Goal: Transaction & Acquisition: Purchase product/service

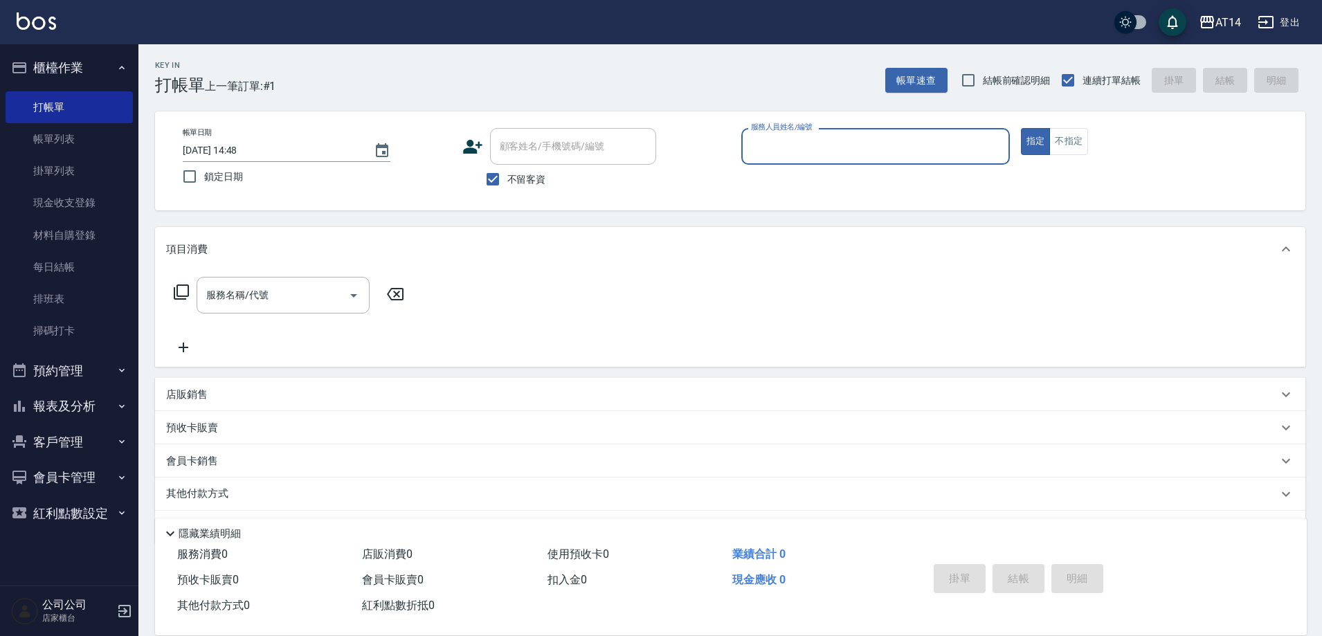
click at [70, 377] on button "預約管理" at bounding box center [69, 371] width 127 height 36
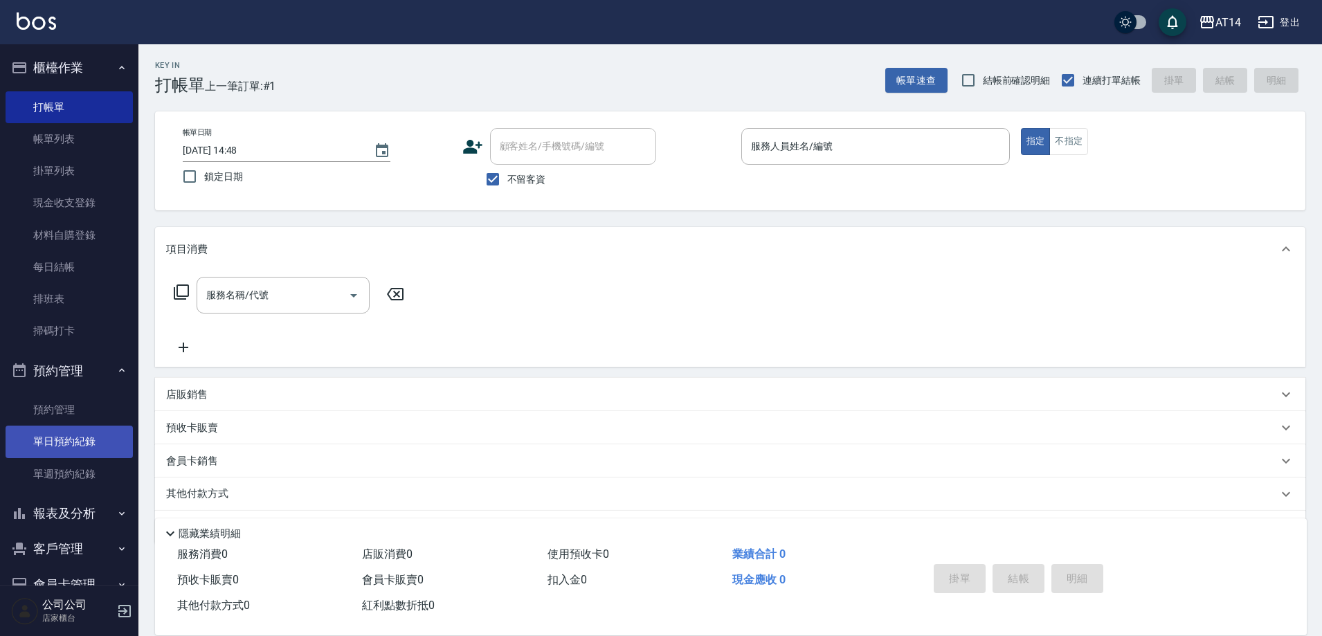
click at [86, 441] on link "單日預約紀錄" at bounding box center [69, 442] width 127 height 32
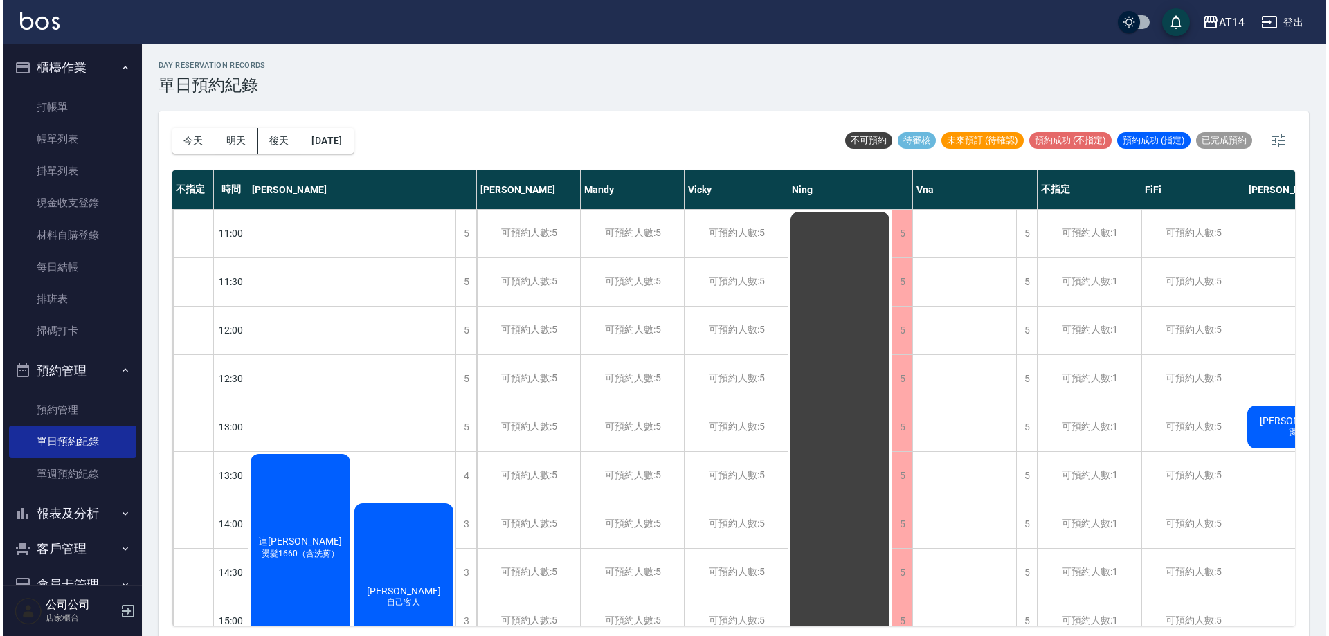
scroll to position [0, 82]
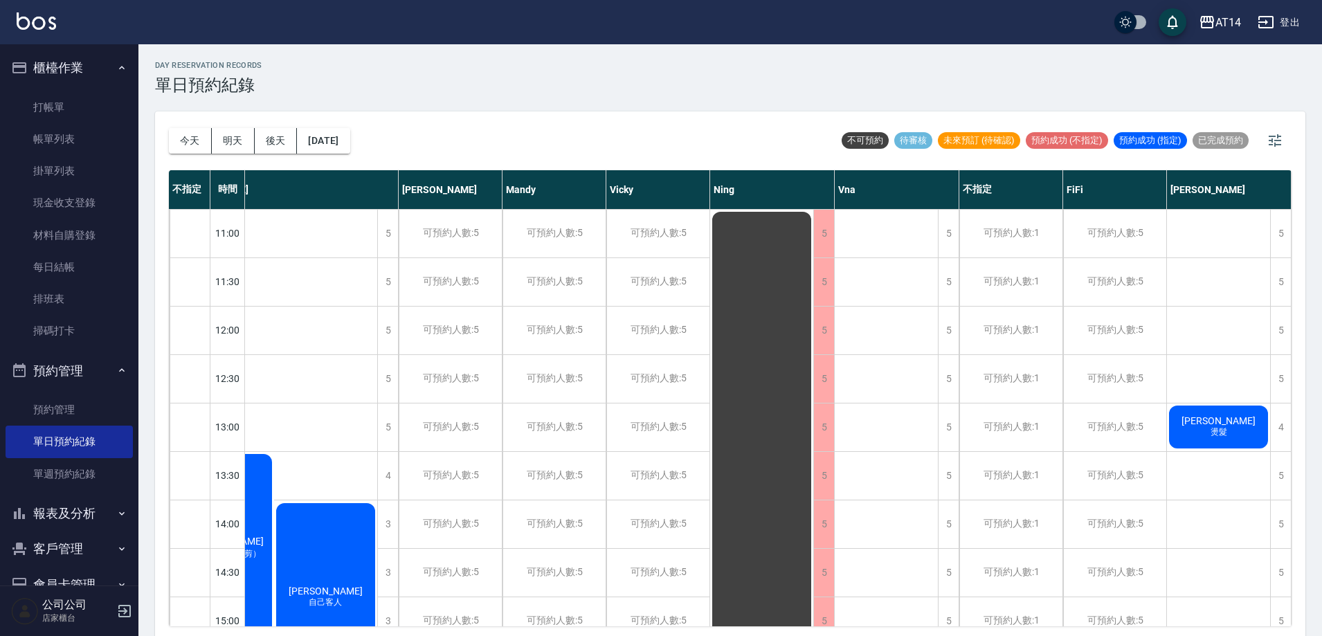
click at [264, 548] on span "燙髮" at bounding box center [222, 554] width 83 height 12
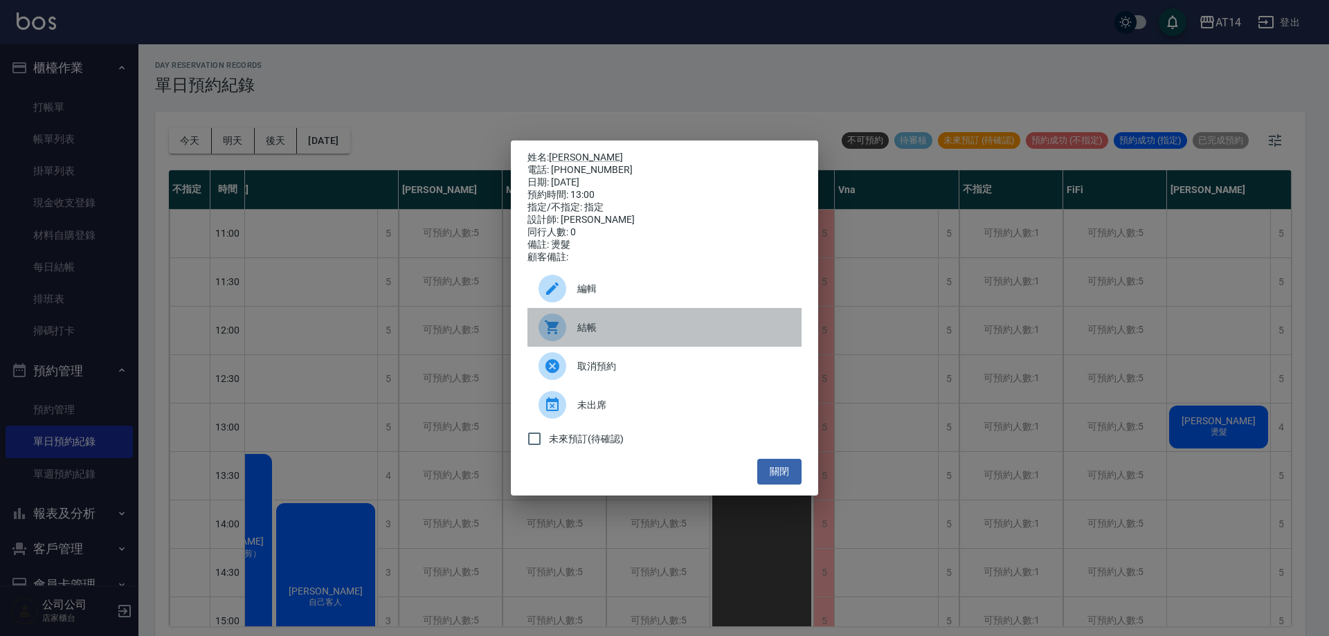
click at [631, 335] on span "結帳" at bounding box center [683, 327] width 213 height 15
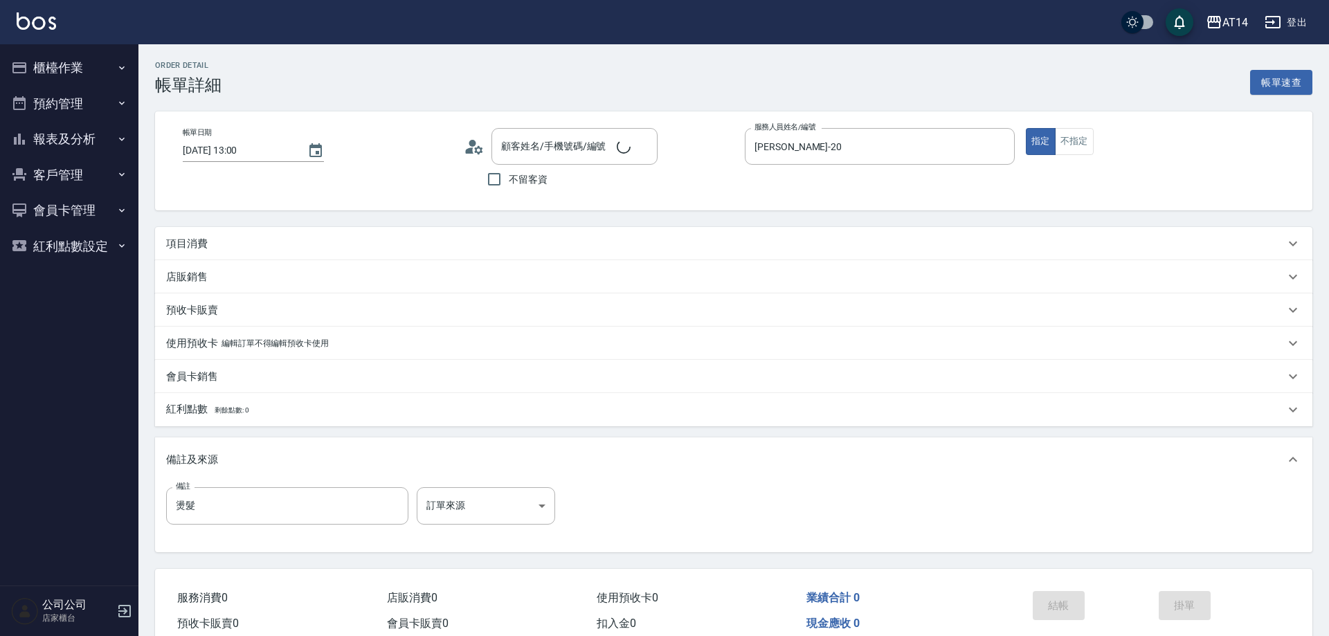
type input "[DATE] 13:00"
type input "[PERSON_NAME]-20"
type input "燙髮"
type input "泰紹恩/0902235650/null"
click at [202, 248] on p "項目消費" at bounding box center [187, 244] width 42 height 15
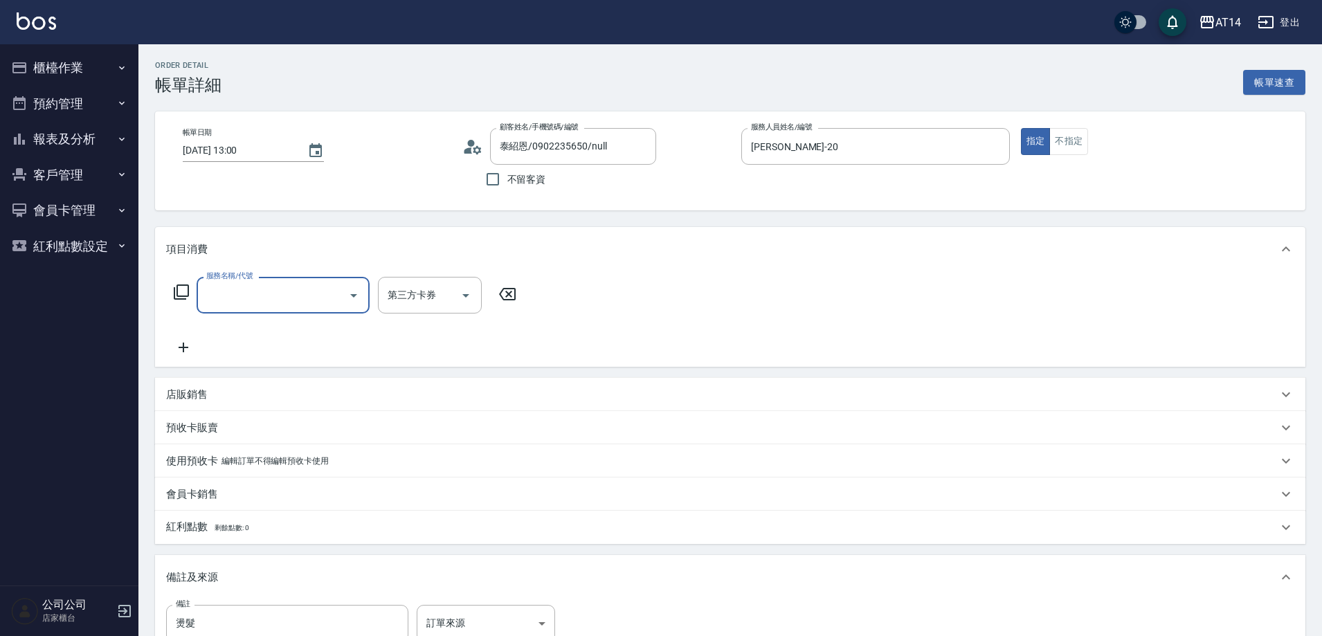
click at [349, 297] on icon "Open" at bounding box center [353, 295] width 17 height 17
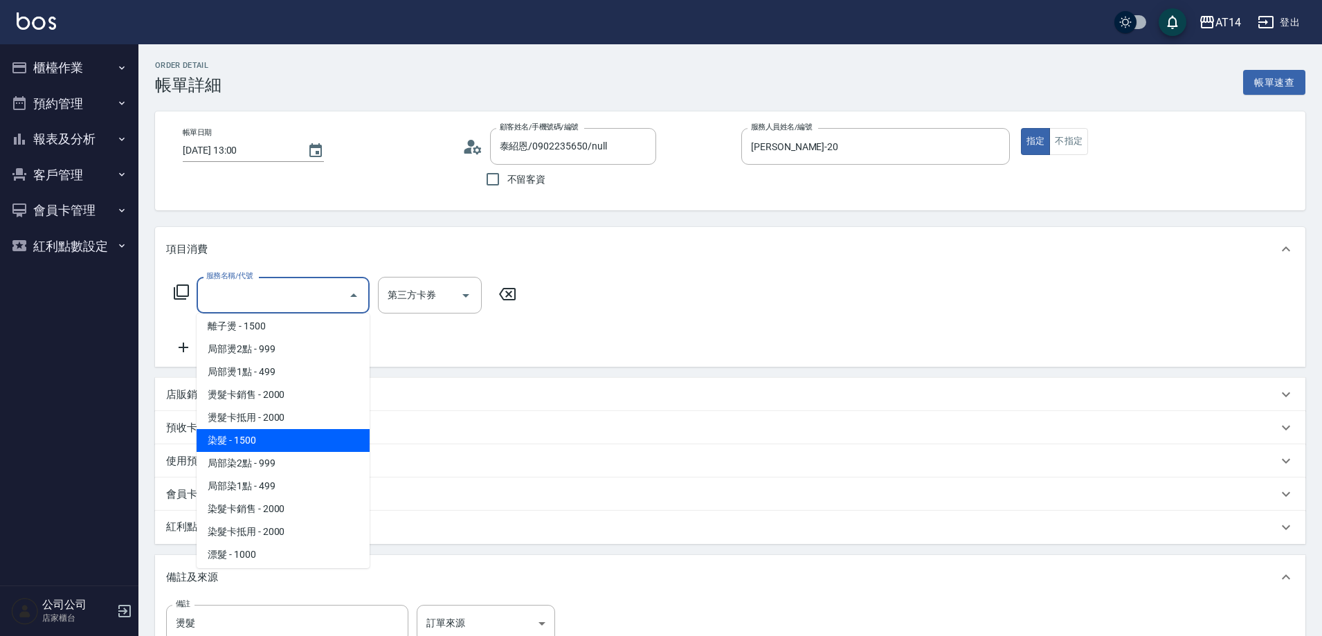
scroll to position [346, 0]
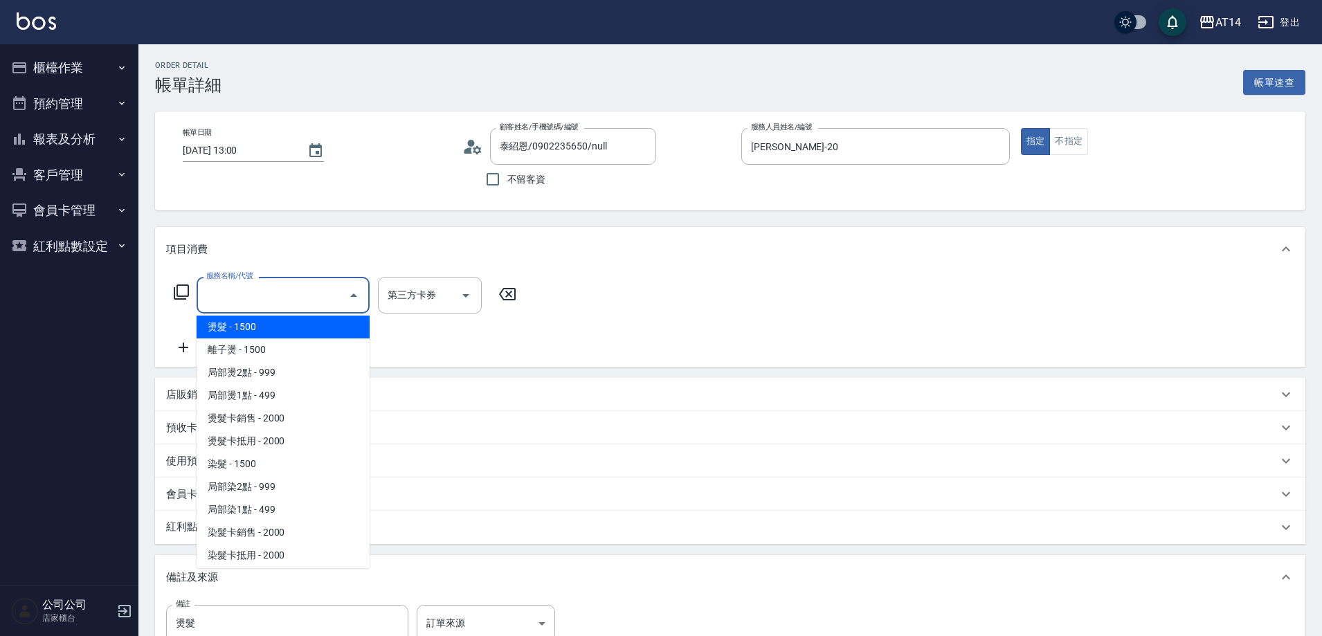
click at [254, 329] on span "燙髮 - 1500" at bounding box center [283, 327] width 173 height 23
type input "3"
type input "燙髮(031)"
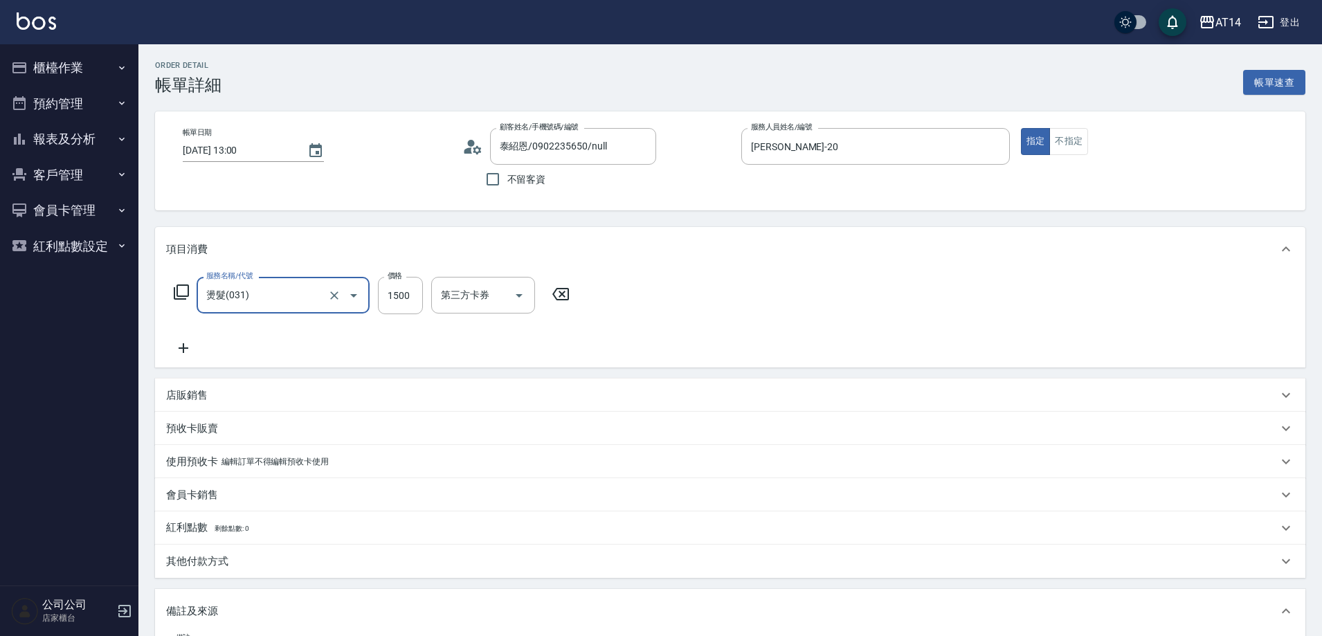
click at [424, 297] on div "服務名稱/代號 燙髮(031) 服務名稱/代號 價格 1500 價格 第三方卡券 第三方卡券" at bounding box center [372, 295] width 412 height 37
click at [410, 296] on input "1500" at bounding box center [400, 295] width 45 height 37
type input "0"
type input "1128"
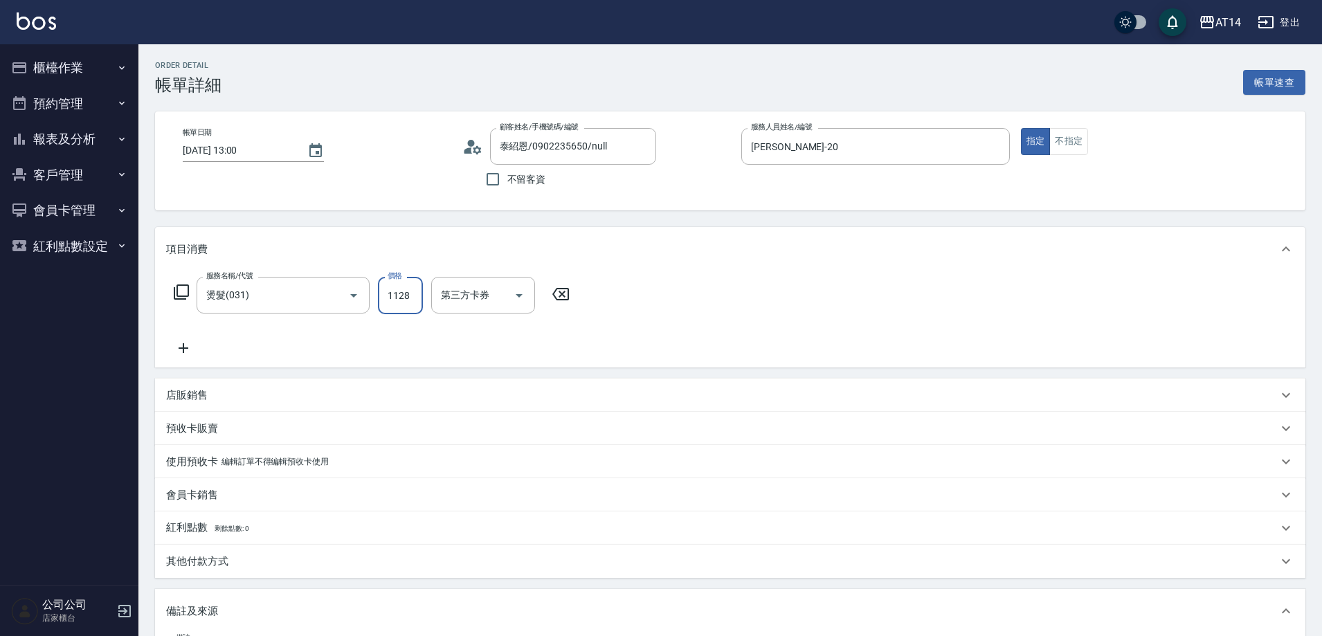
type input "2"
type input "11286"
type input "23"
click at [395, 297] on input "11286" at bounding box center [400, 295] width 45 height 37
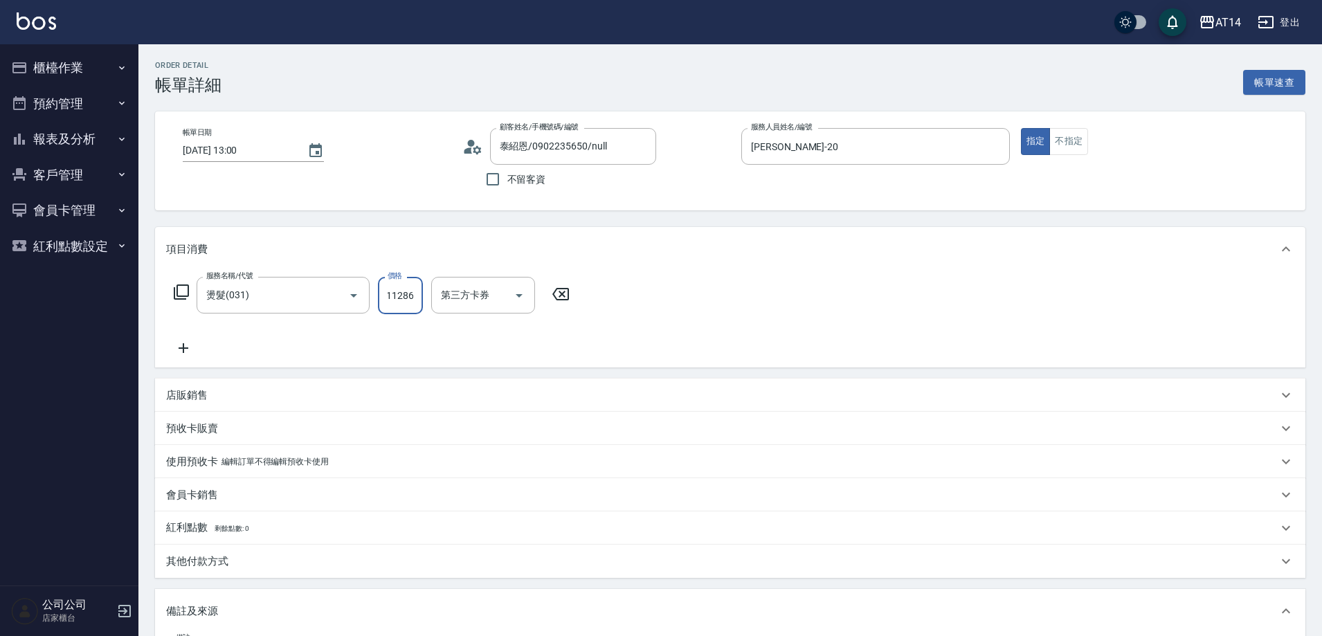
type input "1286"
type input "3"
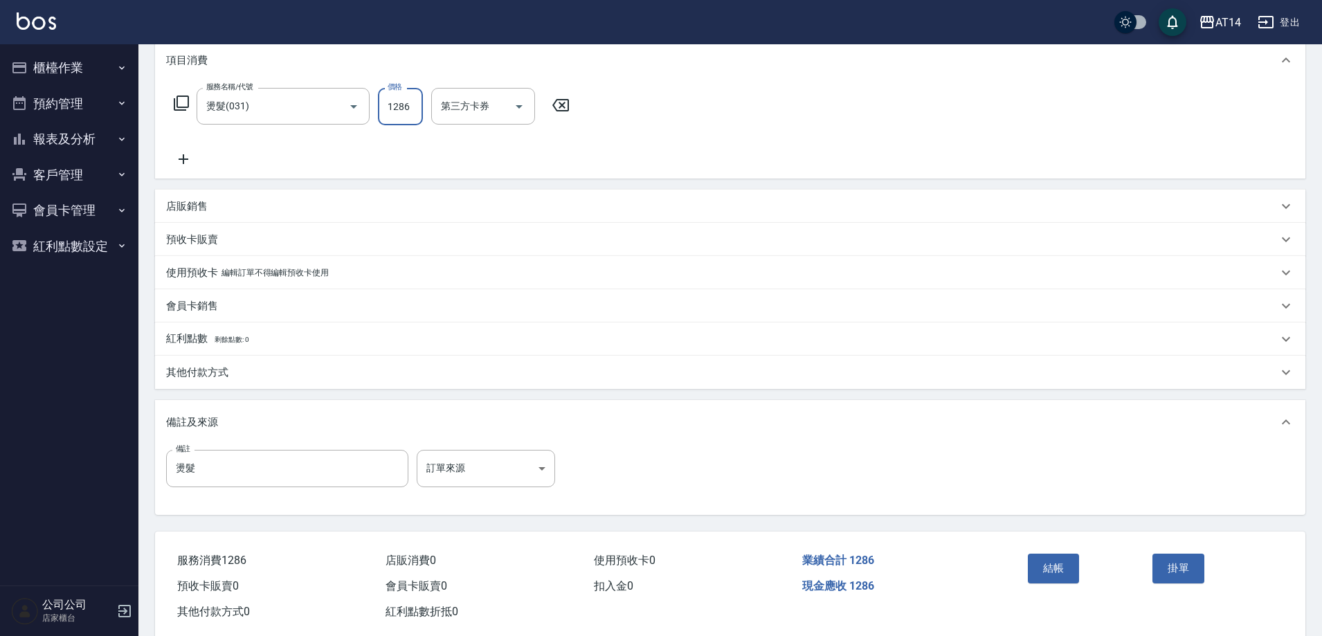
scroll to position [208, 0]
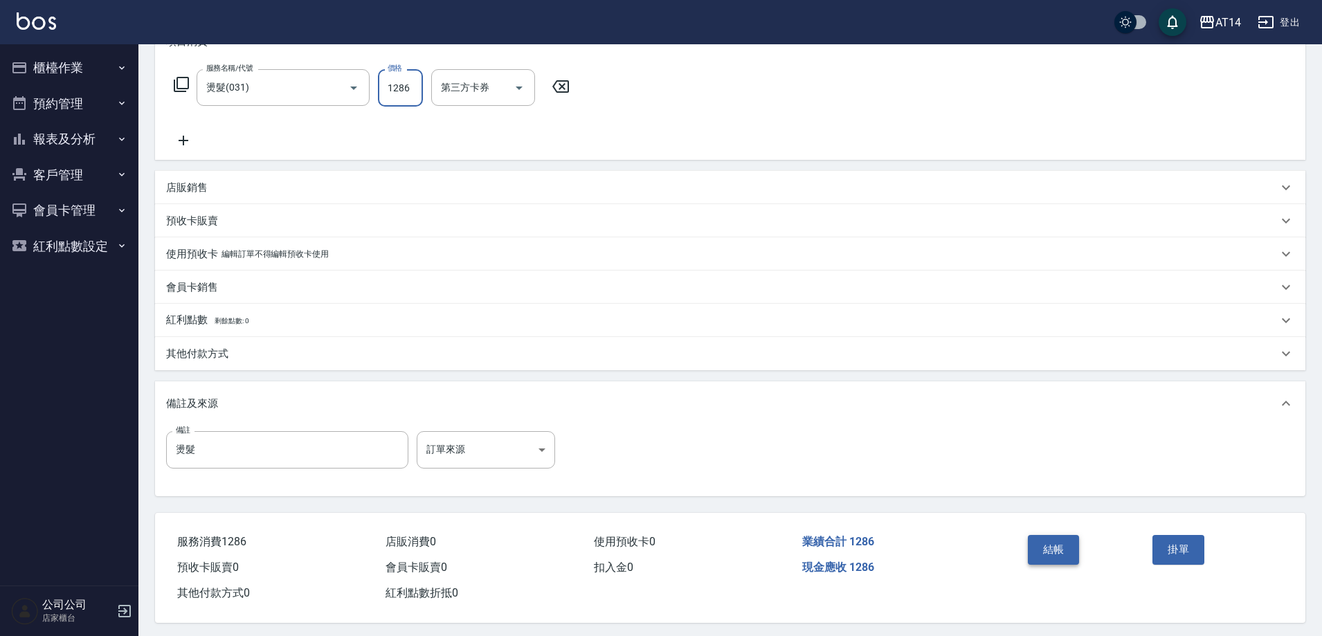
type input "1286"
click at [1051, 548] on button "結帳" at bounding box center [1054, 549] width 52 height 29
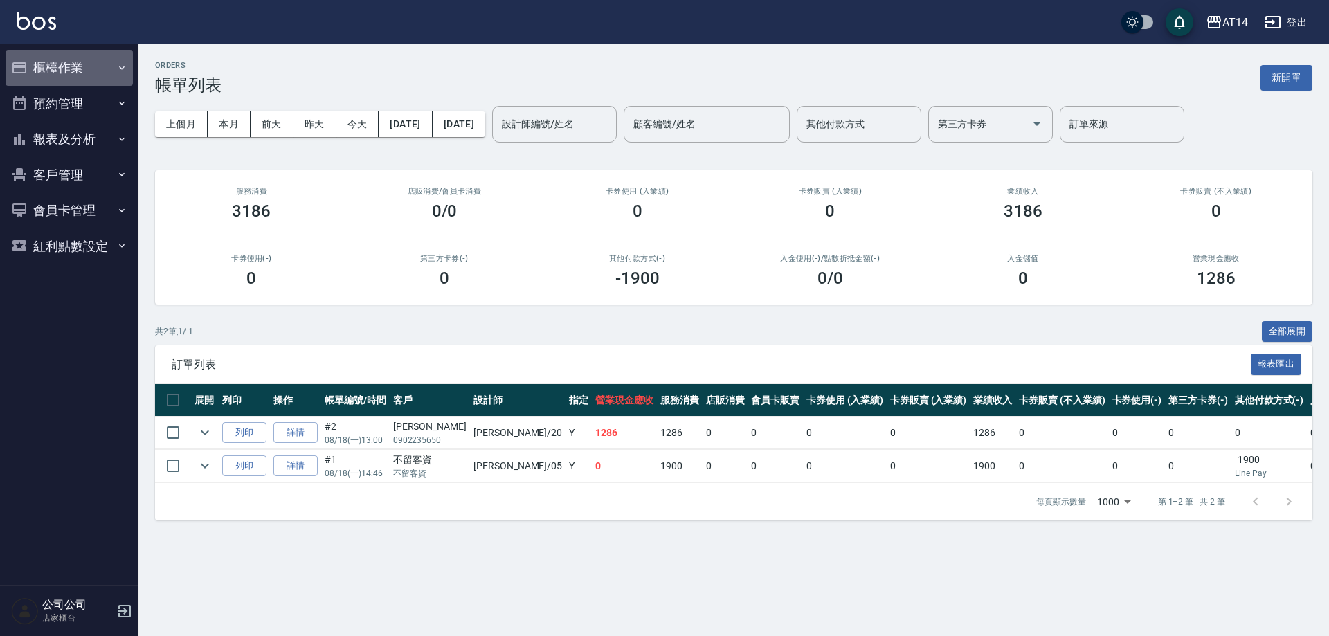
drag, startPoint x: 75, startPoint y: 64, endPoint x: 203, endPoint y: 84, distance: 129.7
click at [75, 64] on button "櫃檯作業" at bounding box center [69, 68] width 127 height 36
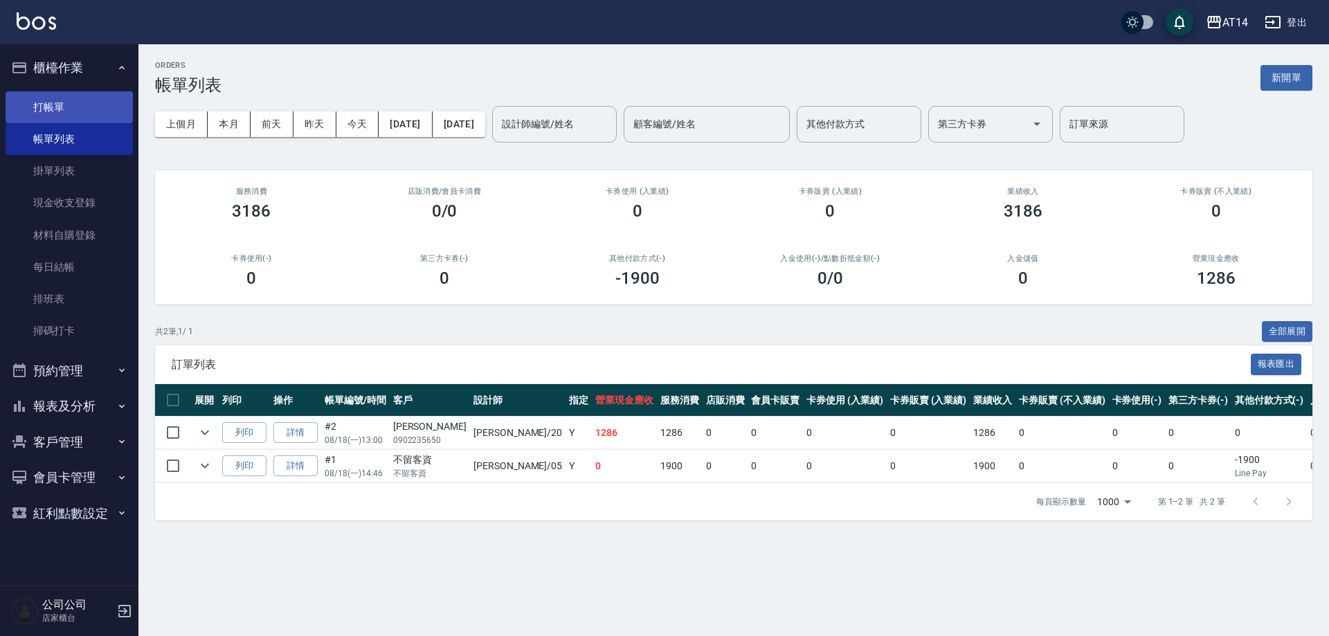
click at [80, 107] on link "打帳單" at bounding box center [69, 107] width 127 height 32
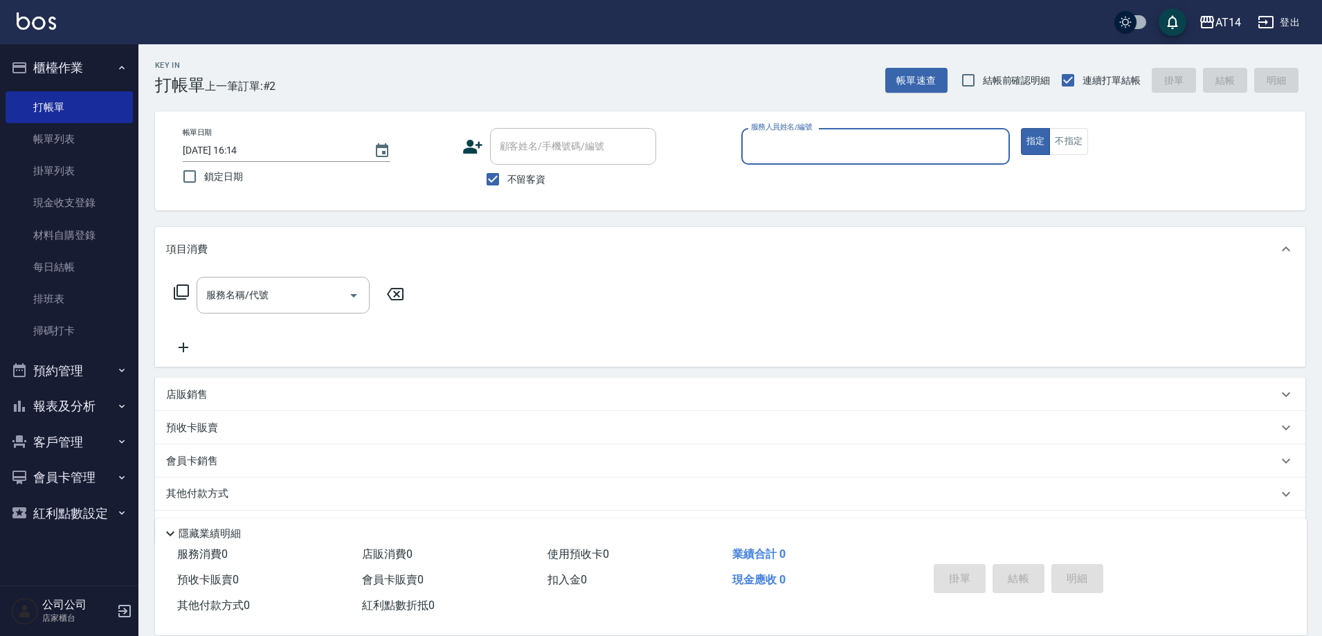
click at [776, 150] on input "服務人員姓名/編號" at bounding box center [876, 146] width 256 height 24
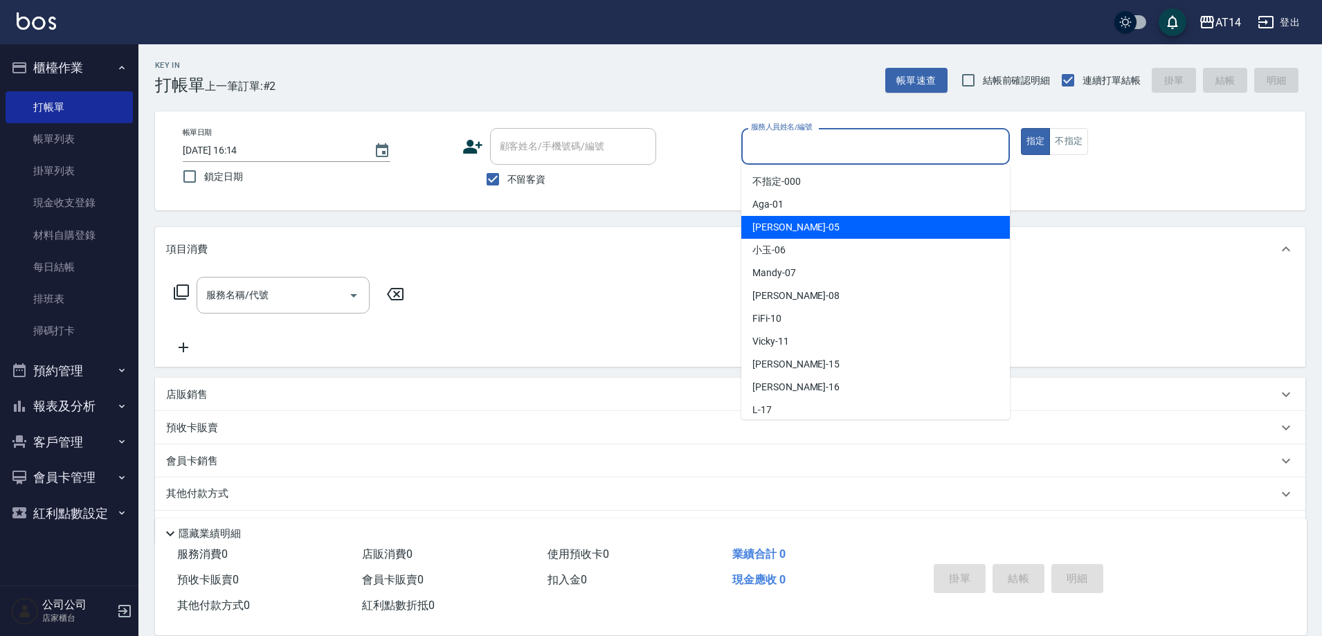
click at [773, 222] on span "Patty -05" at bounding box center [795, 227] width 87 height 15
type input "Patty-05"
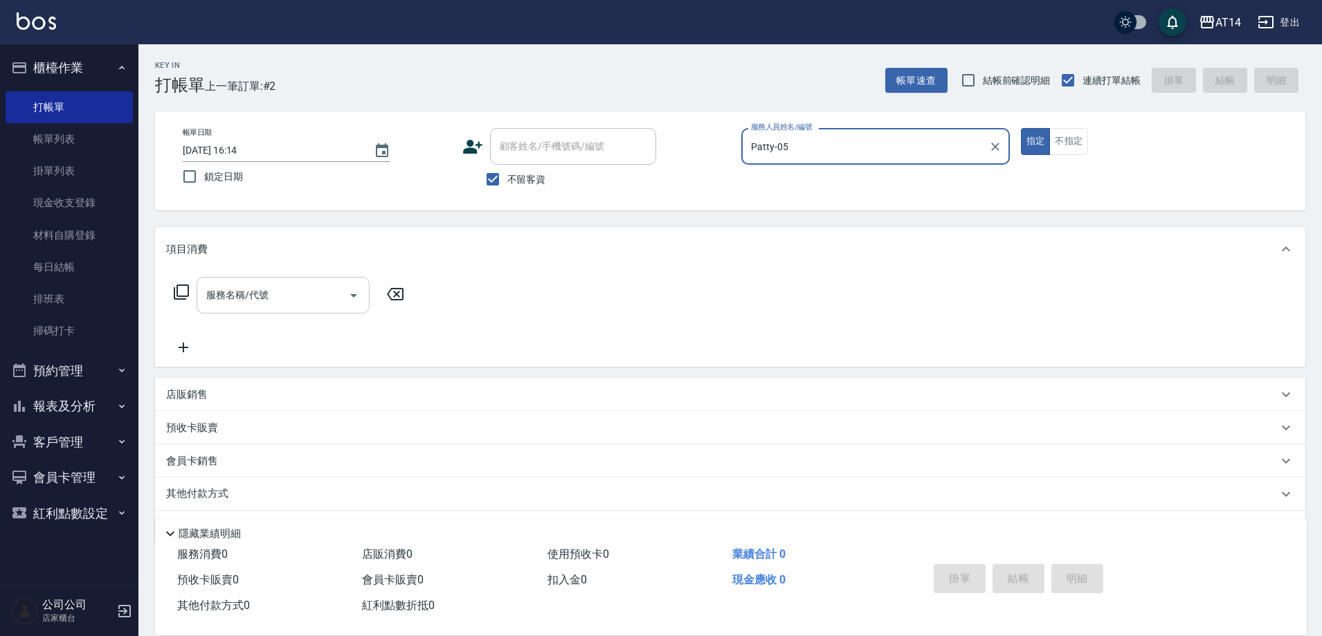
click at [260, 294] on div "服務名稱/代號 服務名稱/代號" at bounding box center [283, 295] width 173 height 37
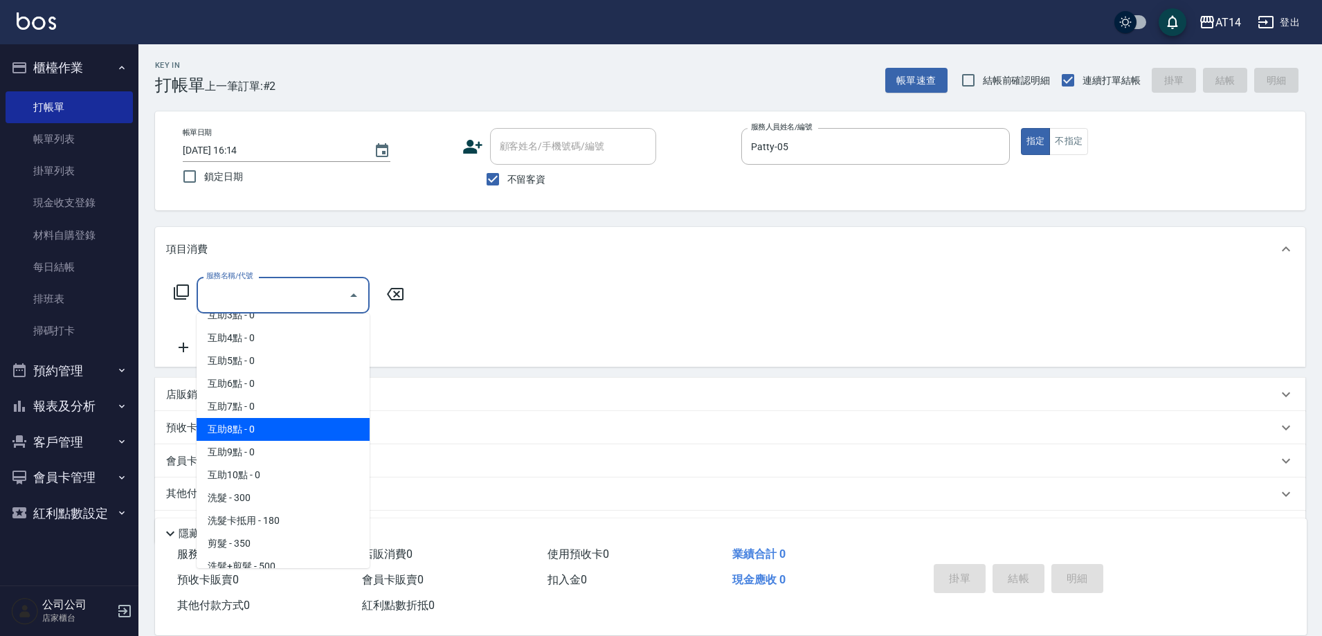
scroll to position [208, 0]
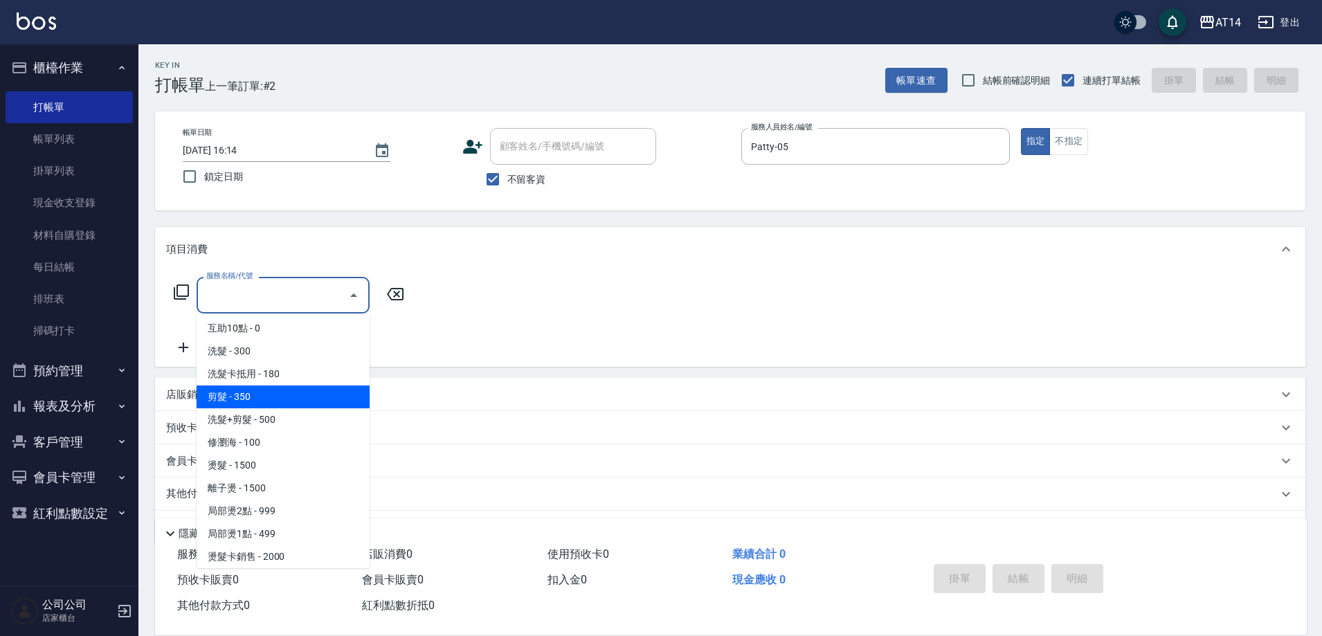
click at [250, 391] on span "剪髮 - 350" at bounding box center [283, 397] width 173 height 23
type input "剪髮(021)"
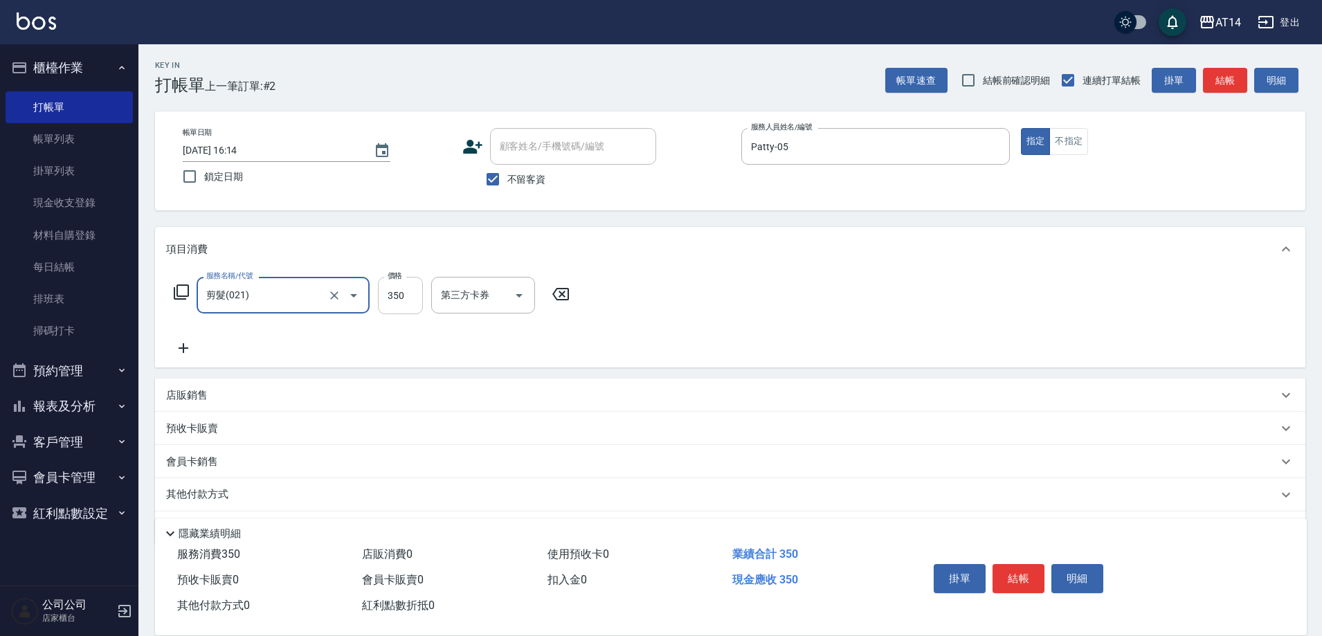
click at [390, 294] on input "350" at bounding box center [400, 295] width 45 height 37
type input "400"
click at [1015, 576] on button "結帳" at bounding box center [1019, 578] width 52 height 29
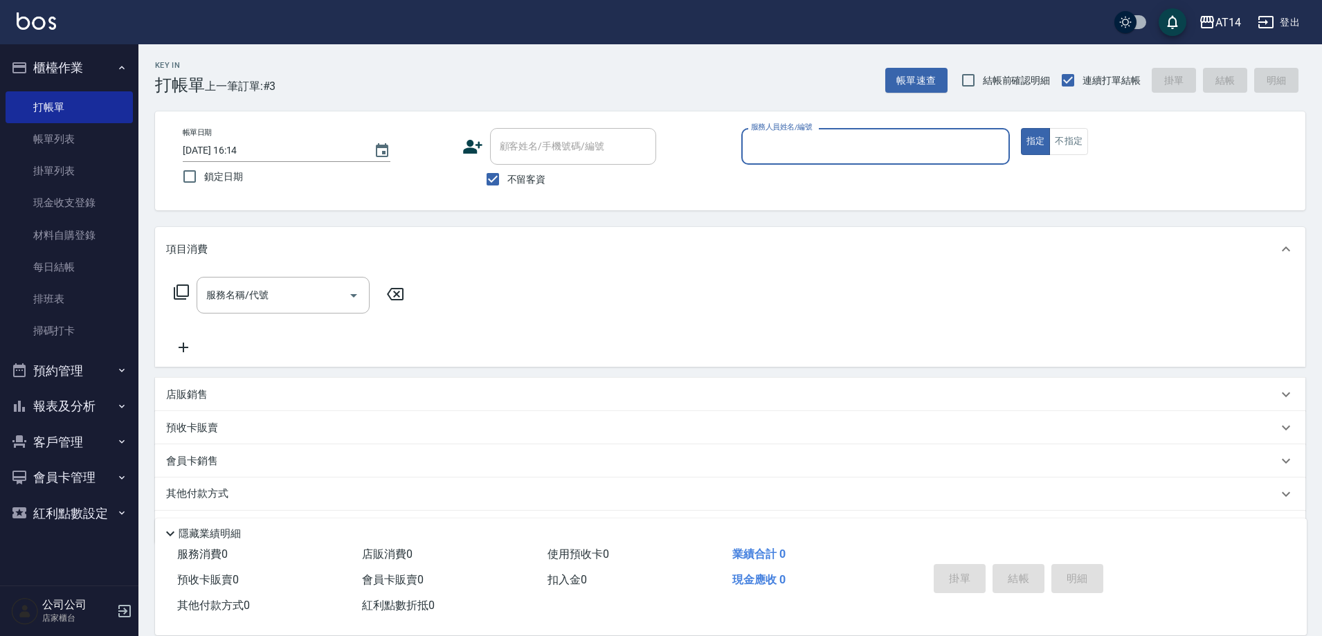
drag, startPoint x: 913, startPoint y: 161, endPoint x: 891, endPoint y: 149, distance: 25.1
click at [911, 160] on div "服務人員姓名/編號" at bounding box center [875, 146] width 269 height 37
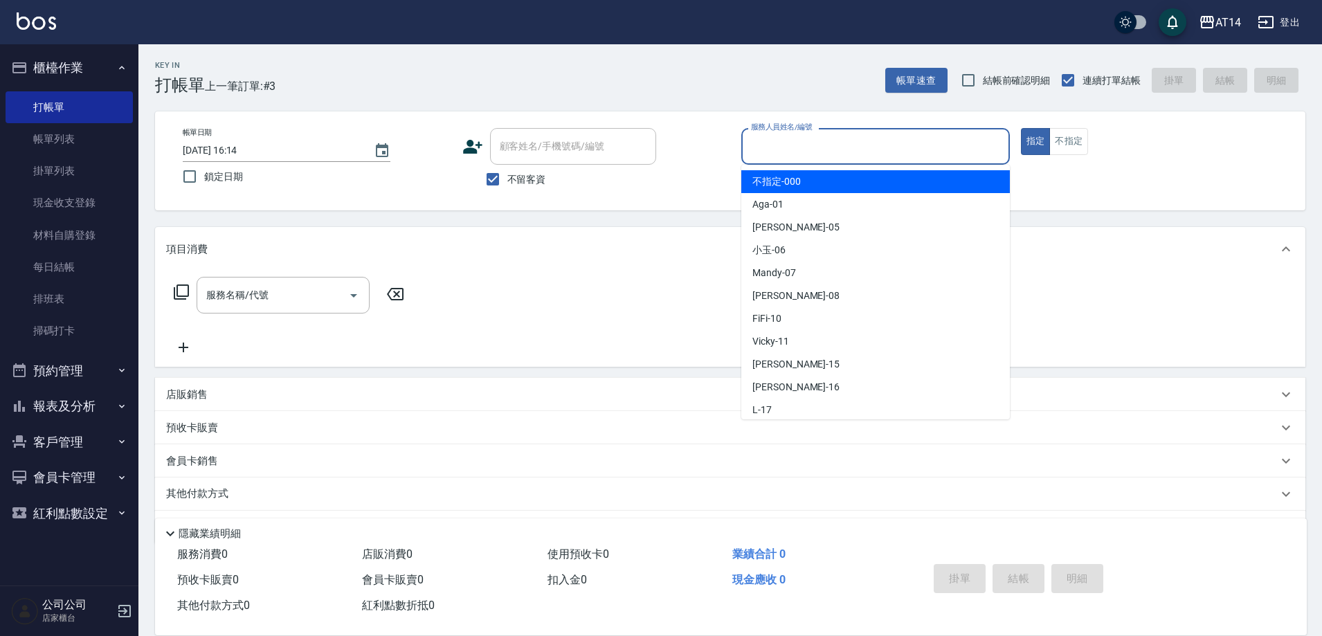
click at [1002, 145] on input "服務人員姓名/編號" at bounding box center [876, 146] width 256 height 24
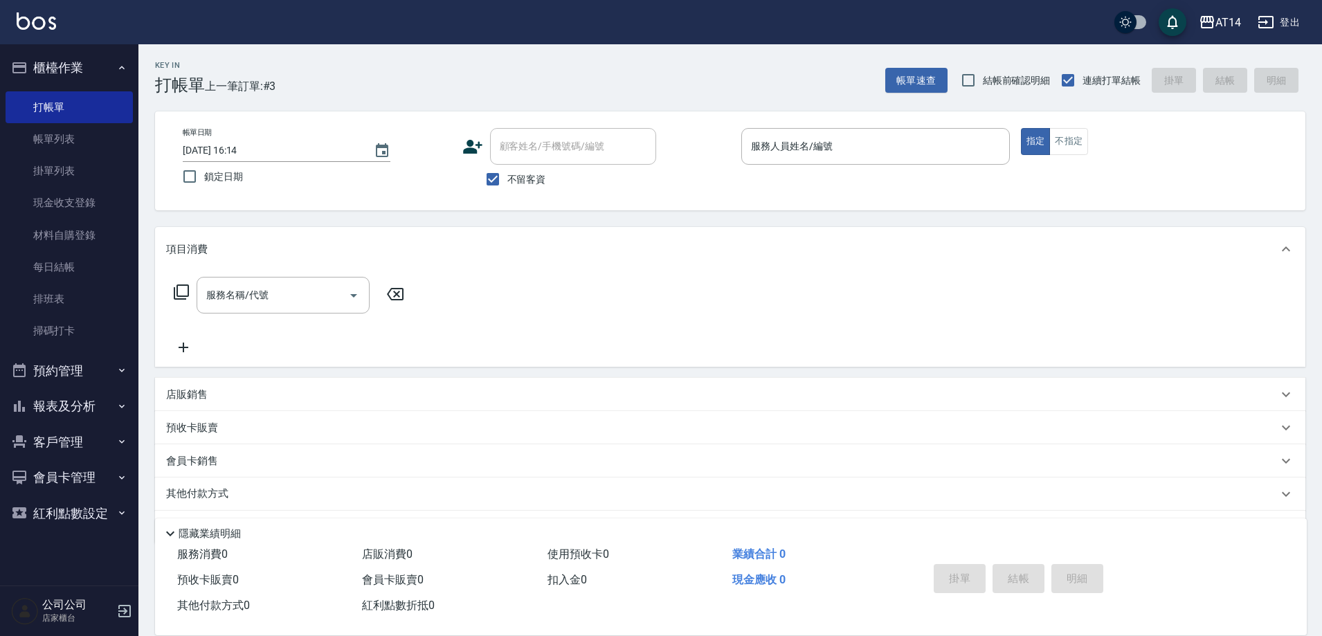
click at [1036, 178] on div "帳單日期 2025/08/18 16:14 鎖定日期 顧客姓名/手機號碼/編號 顧客姓名/手機號碼/編號 不留客資 服務人員姓名/編號 服務人員姓名/編號 指…" at bounding box center [730, 161] width 1117 height 66
click at [102, 361] on button "預約管理" at bounding box center [69, 371] width 127 height 36
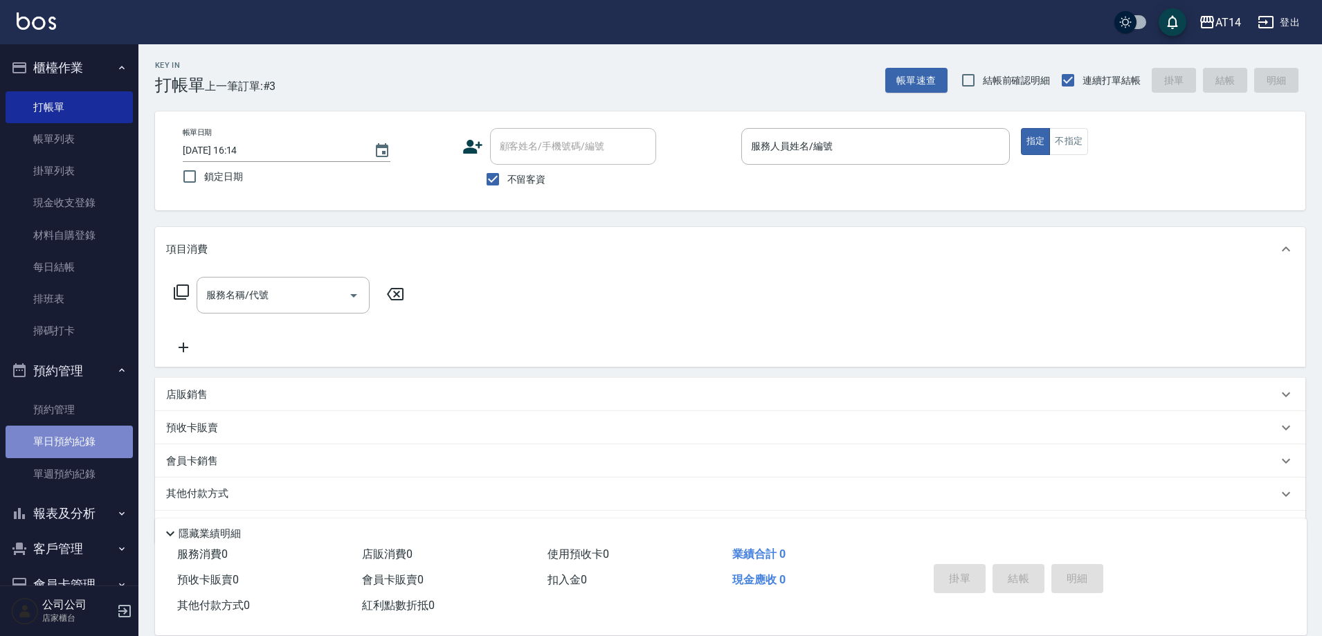
click at [82, 427] on link "單日預約紀錄" at bounding box center [69, 442] width 127 height 32
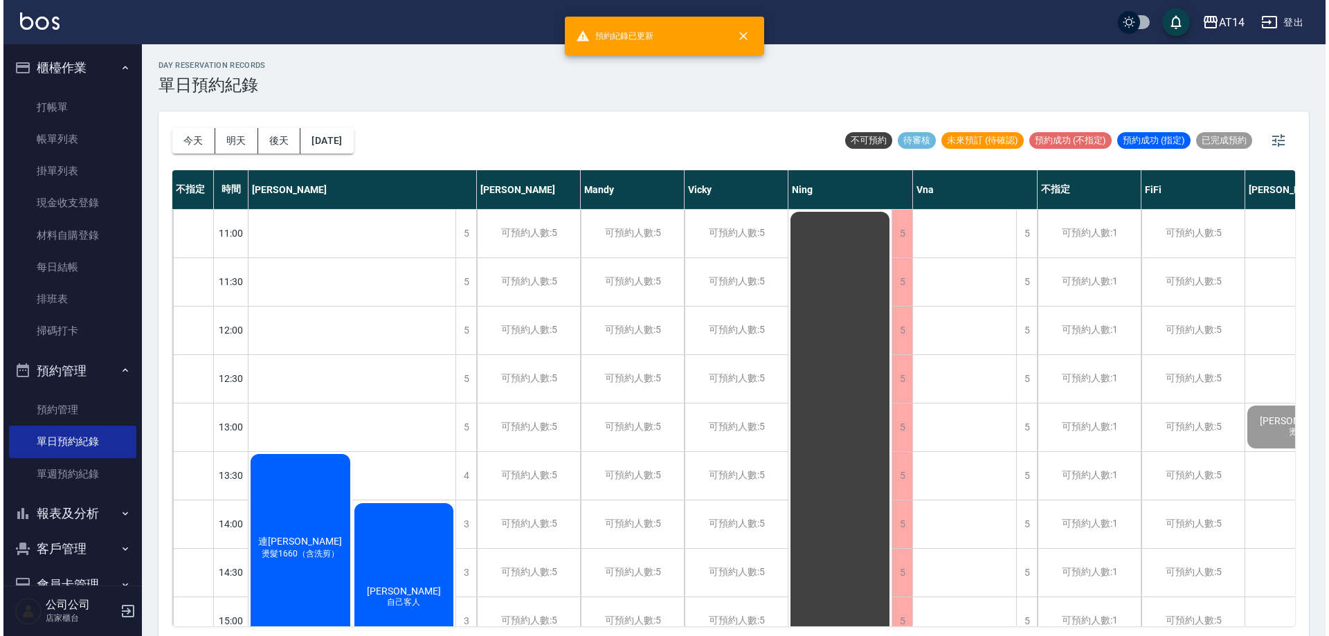
scroll to position [346, 0]
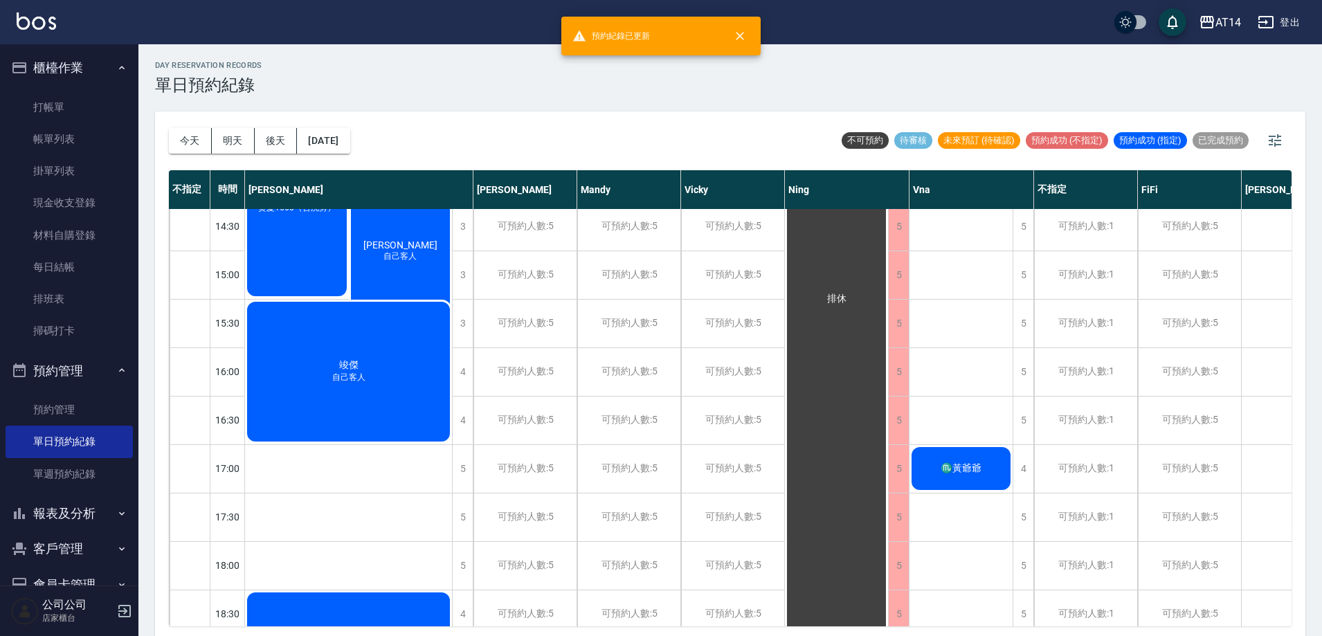
click at [349, 298] on div "♏[PERSON_NAME]" at bounding box center [297, 202] width 104 height 192
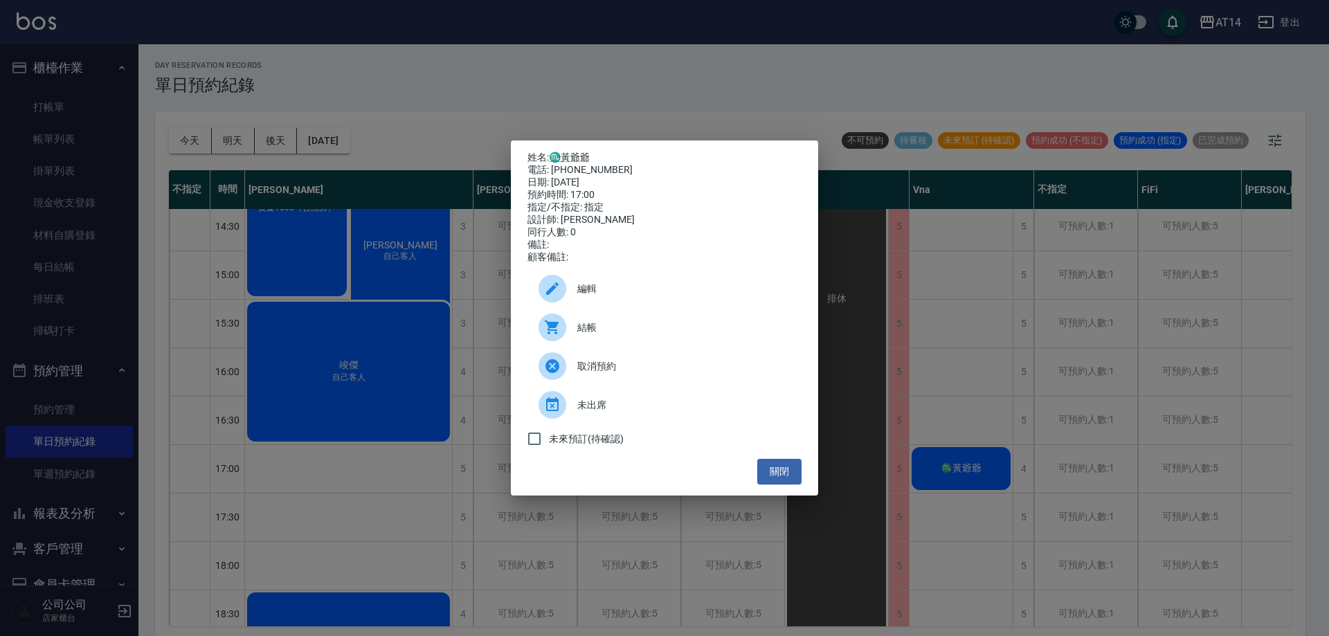
click at [626, 332] on span "結帳" at bounding box center [683, 327] width 213 height 15
